Goal: Task Accomplishment & Management: Manage account settings

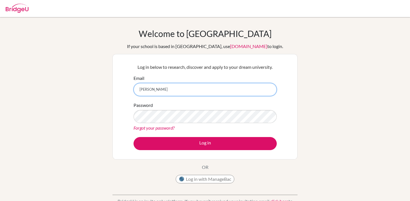
click at [186, 90] on input "[PERSON_NAME]" at bounding box center [204, 89] width 143 height 13
type input "[PERSON_NAME][EMAIL_ADDRESS][DOMAIN_NAME]"
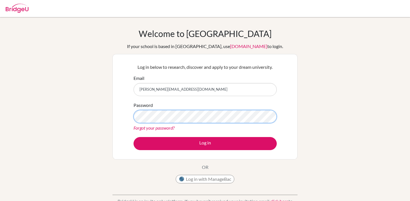
click at [133, 137] on button "Log in" at bounding box center [204, 143] width 143 height 13
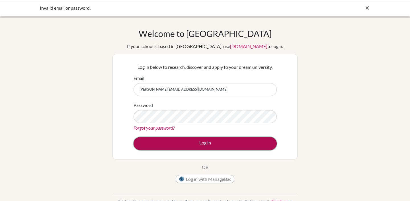
click at [174, 141] on button "Log in" at bounding box center [204, 143] width 143 height 13
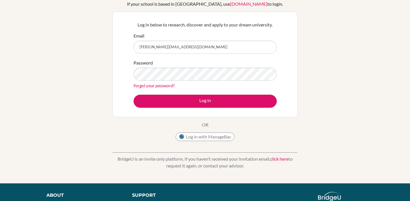
scroll to position [44, 0]
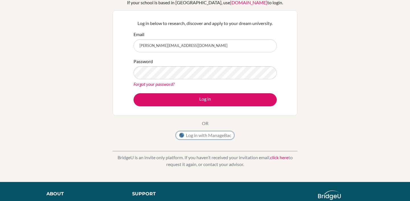
click at [195, 134] on button "Log in with ManageBac" at bounding box center [204, 135] width 59 height 9
